Goal: Transaction & Acquisition: Obtain resource

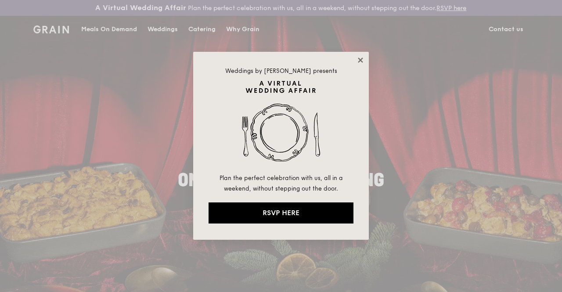
click at [361, 58] on icon at bounding box center [360, 60] width 8 height 8
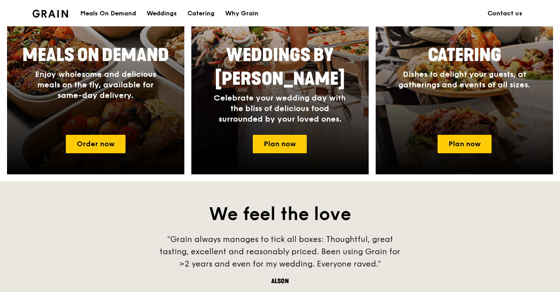
scroll to position [351, 0]
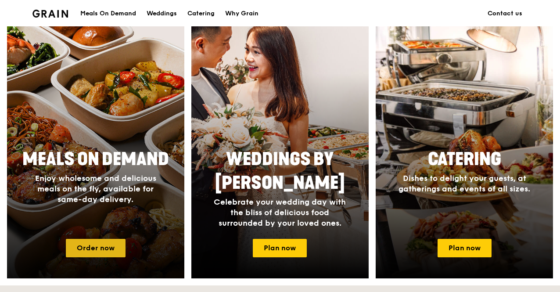
click at [98, 257] on link "Order now" at bounding box center [96, 248] width 60 height 18
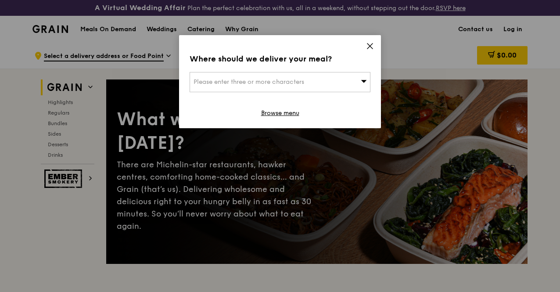
click at [371, 45] on icon at bounding box center [370, 46] width 8 height 8
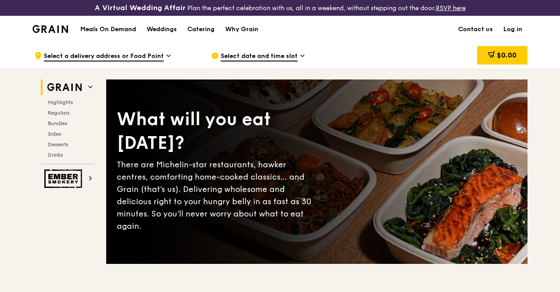
click at [64, 134] on div "Highlights Regulars Bundles Sides Desserts Drinks" at bounding box center [68, 129] width 54 height 60
click at [62, 126] on span "Bundles" at bounding box center [58, 123] width 21 height 6
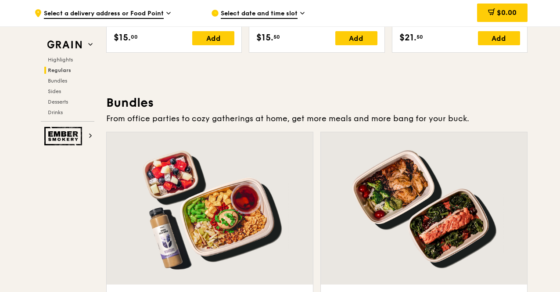
scroll to position [1273, 0]
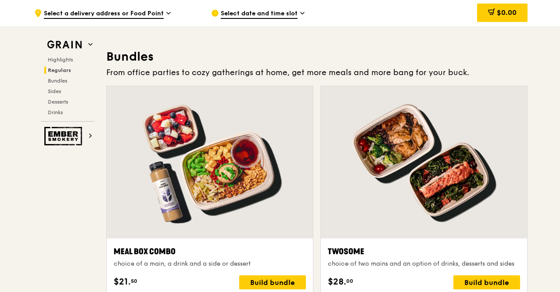
click at [58, 69] on span "Regulars" at bounding box center [59, 70] width 23 height 6
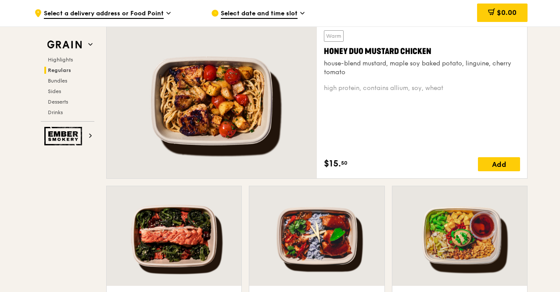
scroll to position [608, 0]
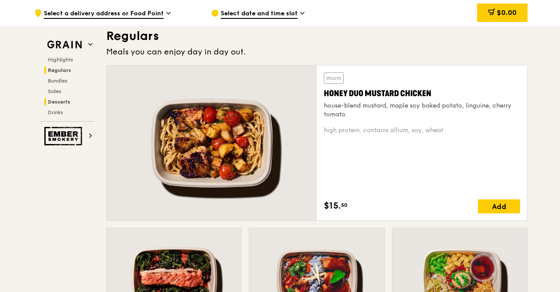
click at [59, 100] on span "Desserts" at bounding box center [59, 102] width 22 height 6
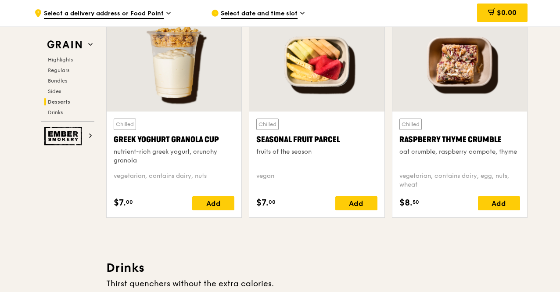
scroll to position [2879, 0]
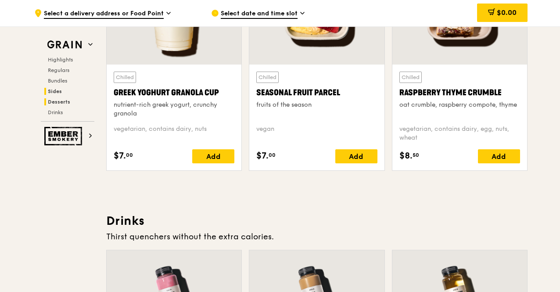
click at [67, 91] on h2 "Sides" at bounding box center [69, 91] width 50 height 7
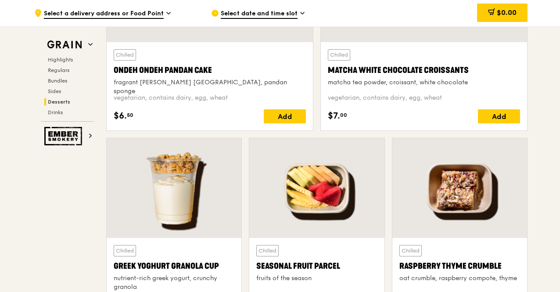
scroll to position [2685, 0]
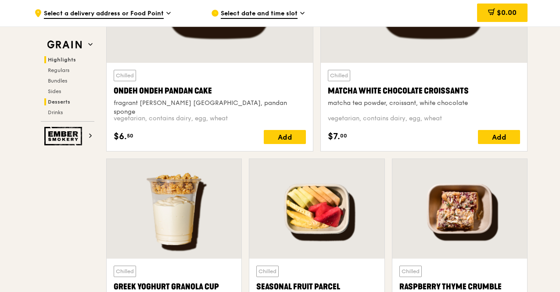
click at [51, 59] on span "Highlights" at bounding box center [62, 60] width 28 height 6
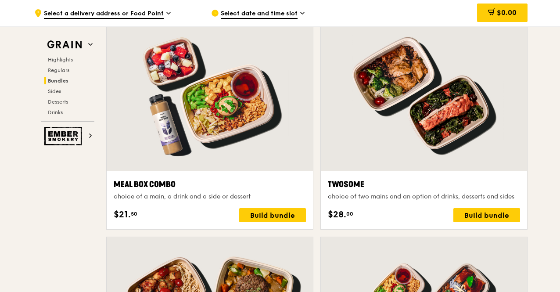
scroll to position [1368, 0]
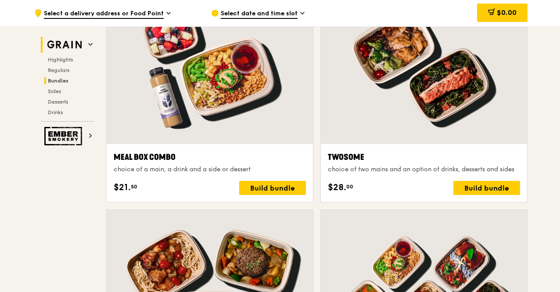
click at [69, 46] on img at bounding box center [64, 45] width 40 height 16
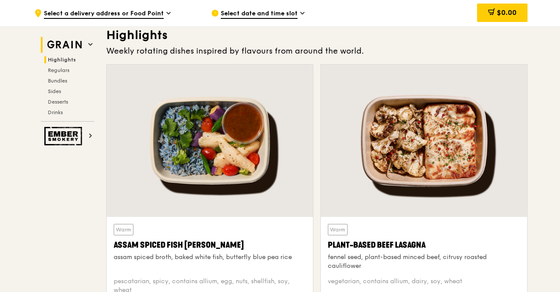
scroll to position [271, 0]
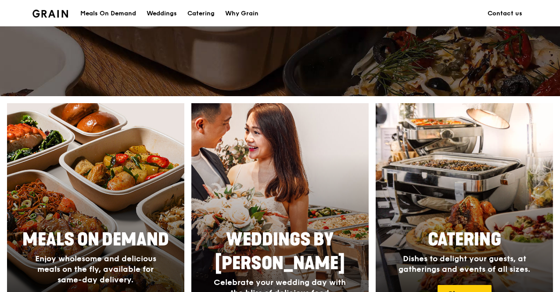
scroll to position [351, 0]
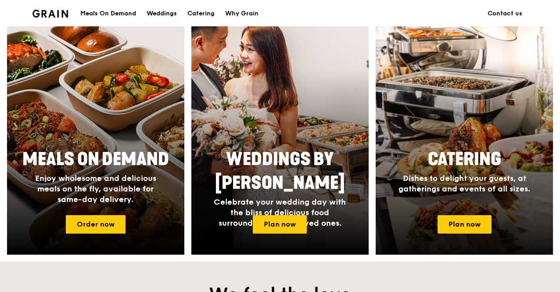
click at [452, 163] on span "Catering" at bounding box center [464, 159] width 73 height 21
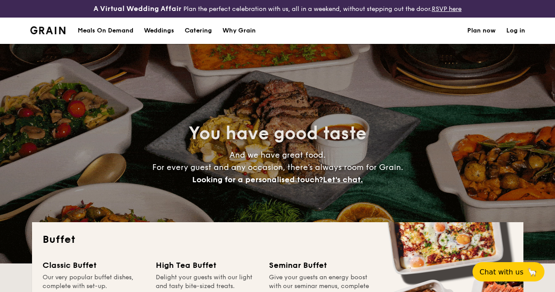
select select
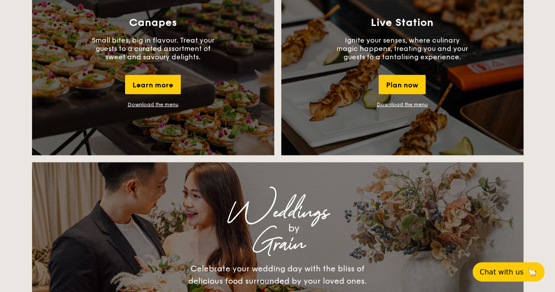
scroll to position [877, 0]
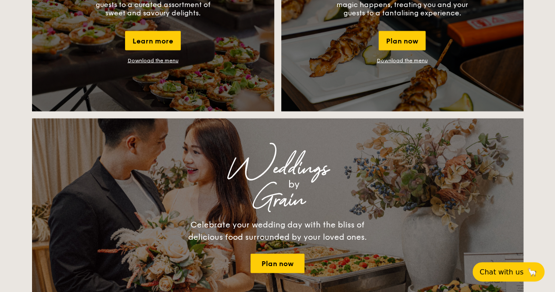
click at [148, 64] on link "Download the menu" at bounding box center [153, 60] width 51 height 6
